Goal: Task Accomplishment & Management: Manage account settings

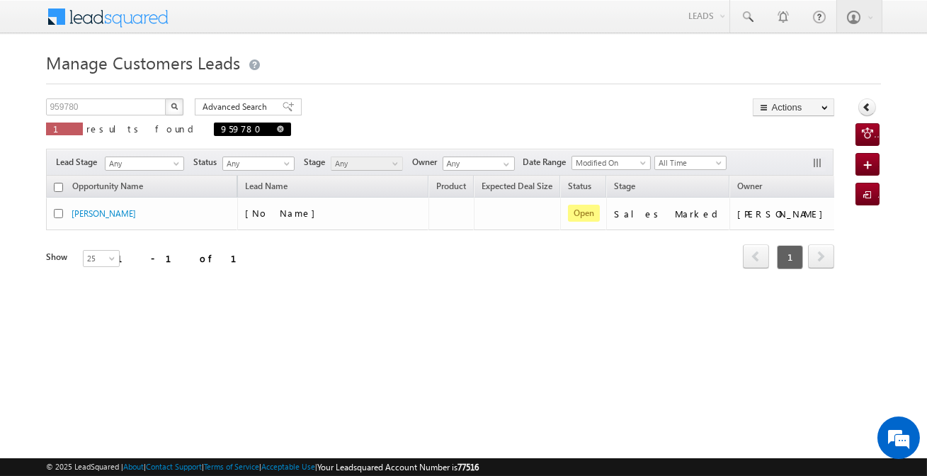
click at [277, 130] on span at bounding box center [280, 128] width 7 height 7
type input "Search Customers Leads"
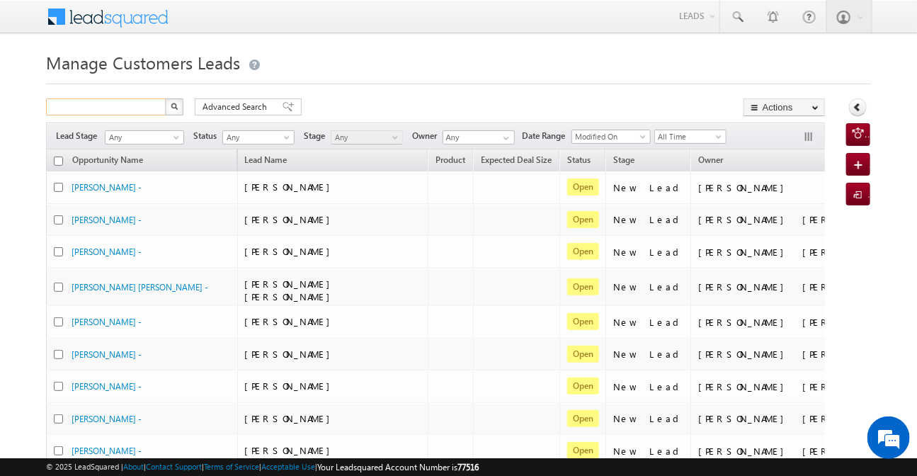
click at [126, 109] on input "text" at bounding box center [106, 106] width 121 height 17
paste input "982484"
type input "982484"
click at [171, 108] on img "button" at bounding box center [174, 106] width 7 height 7
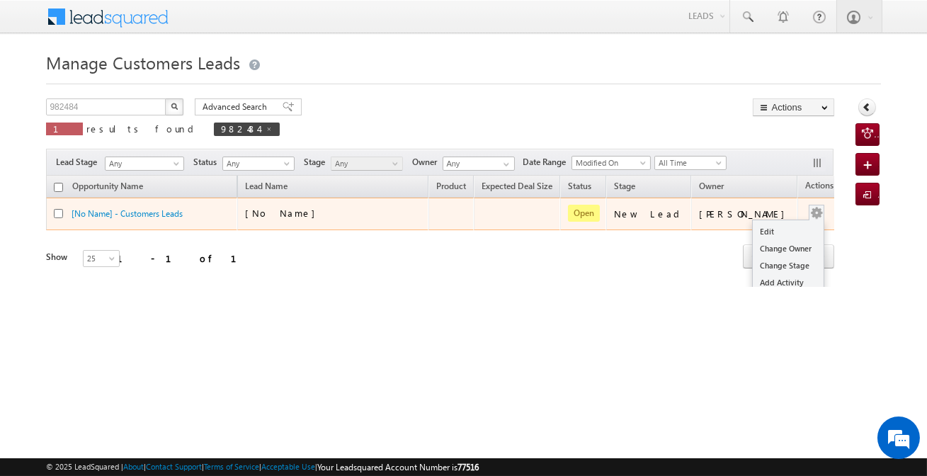
click at [805, 210] on div "Edit Change Owner Change Stage Add Activity Add Task Delete" at bounding box center [816, 214] width 23 height 18
click at [773, 229] on link "Edit" at bounding box center [788, 231] width 71 height 17
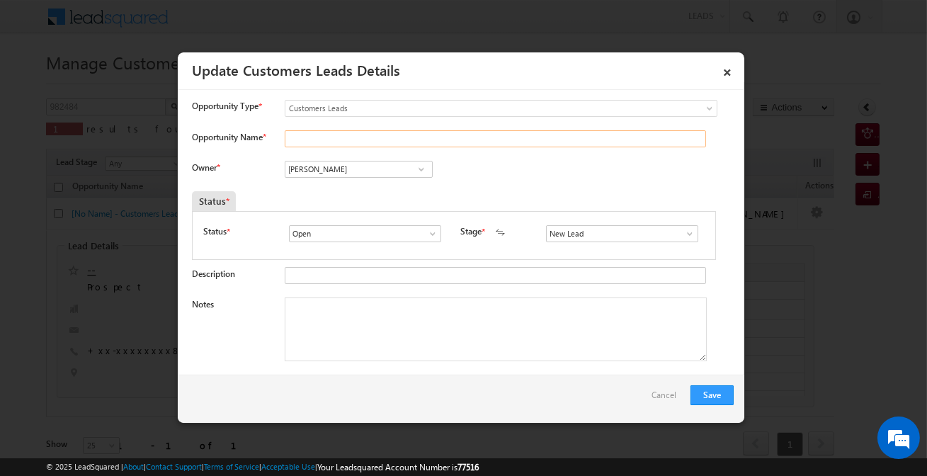
click at [337, 142] on input "Opportunity Name *" at bounding box center [495, 138] width 421 height 17
paste input "[PERSON_NAME]"
type input "[PERSON_NAME]"
click at [556, 227] on input "New Lead" at bounding box center [622, 233] width 152 height 17
click at [569, 248] on link "Sales Marked" at bounding box center [621, 250] width 151 height 16
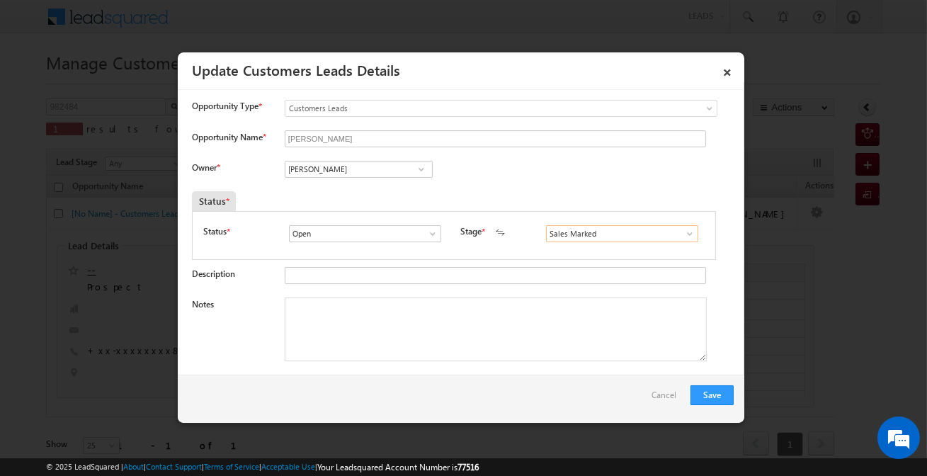
type input "Sales Marked"
click at [431, 318] on textarea "Notes" at bounding box center [496, 329] width 422 height 64
paste textarea "[PERSON_NAME] / Construction / 20 lakh / Self-Employed (Transportation) / Custo…"
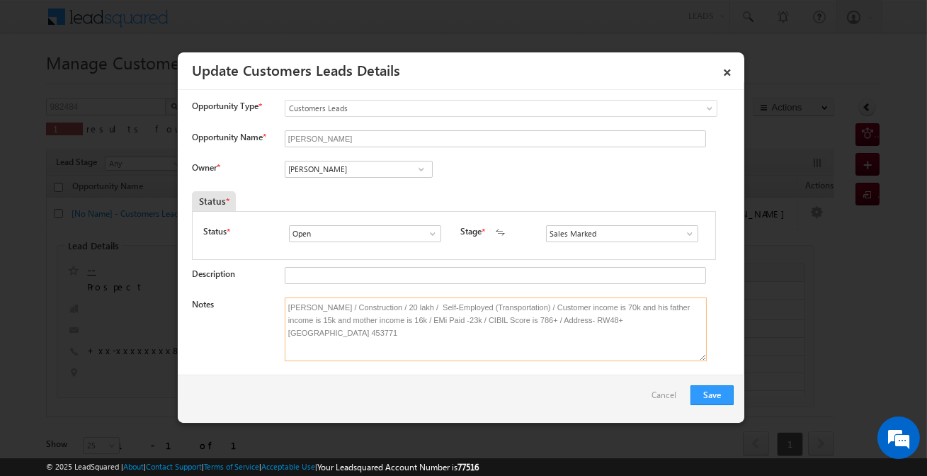
type textarea "[PERSON_NAME] / Construction / 20 lakh / Self-Employed (Transportation) / Custo…"
click at [360, 235] on input "Open" at bounding box center [365, 233] width 152 height 17
click at [368, 164] on input "[PERSON_NAME]" at bounding box center [359, 169] width 148 height 17
paste input "[PERSON_NAME]"
type input "[PERSON_NAME]"
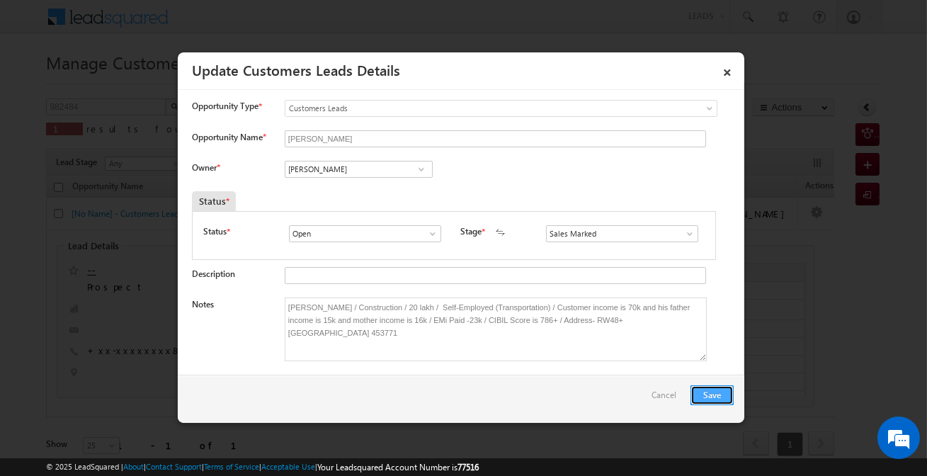
click at [715, 396] on button "Save" at bounding box center [711, 395] width 43 height 20
